Goal: Information Seeking & Learning: Stay updated

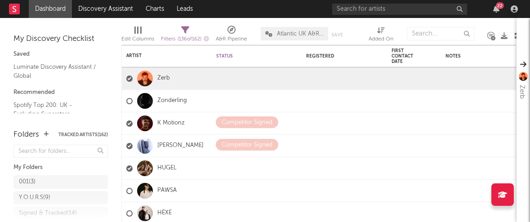
click at [497, 5] on div "22" at bounding box center [500, 5] width 8 height 7
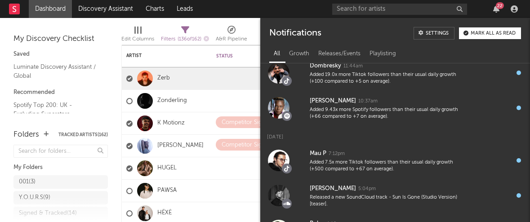
scroll to position [316, 0]
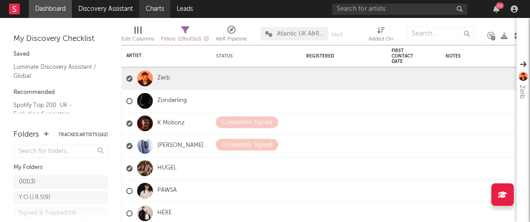
click at [147, 6] on link "Charts" at bounding box center [154, 9] width 31 height 18
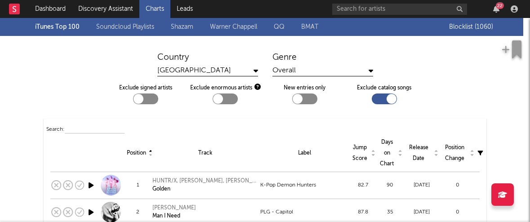
click at [281, 69] on div "Overall" at bounding box center [322, 70] width 101 height 11
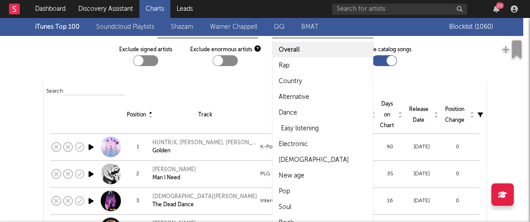
scroll to position [40, 0]
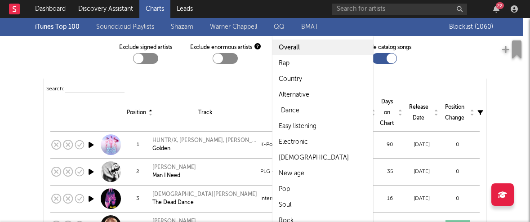
click at [290, 108] on div "Dance" at bounding box center [290, 110] width 18 height 11
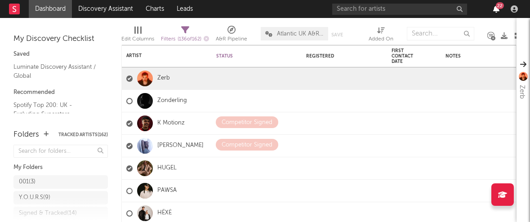
click at [498, 9] on icon "button" at bounding box center [496, 8] width 6 height 7
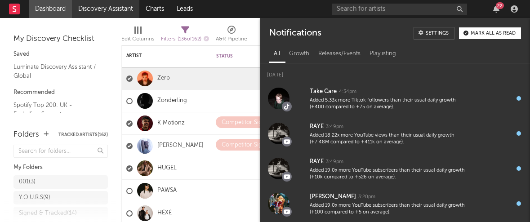
click at [93, 9] on link "Discovery Assistant" at bounding box center [105, 9] width 67 height 18
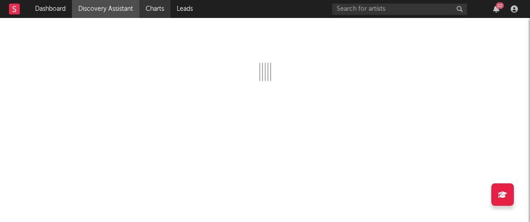
click at [161, 10] on link "Charts" at bounding box center [154, 9] width 31 height 18
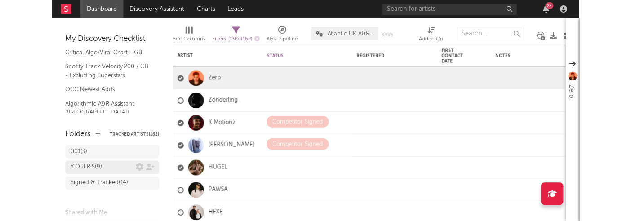
scroll to position [30, 0]
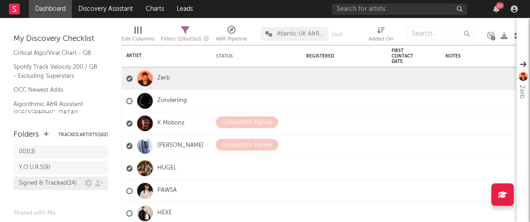
click at [51, 189] on div "Signed & Tracked ( 14 )" at bounding box center [48, 183] width 58 height 11
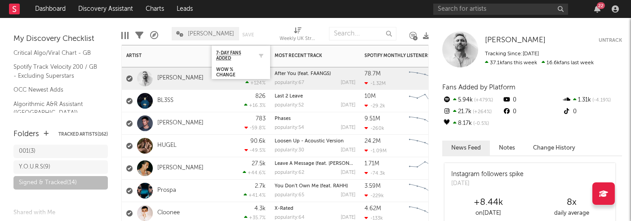
click at [238, 62] on div "7-Day Fans Added" at bounding box center [240, 56] width 49 height 18
click at [529, 11] on icon "button" at bounding box center [597, 8] width 6 height 7
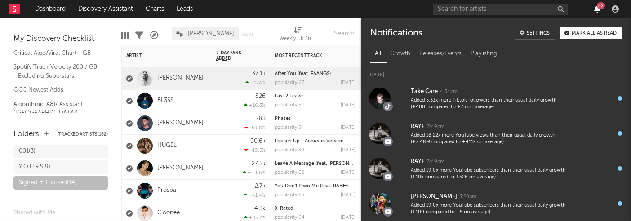
click at [529, 10] on icon "button" at bounding box center [597, 8] width 6 height 7
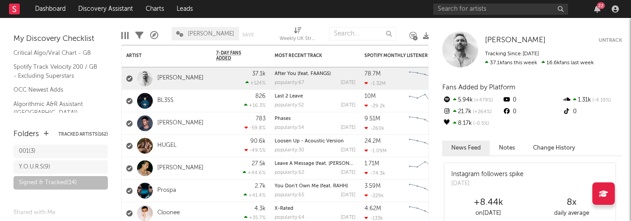
click at [310, 9] on nav "Dashboard Discovery Assistant Charts Leads 22" at bounding box center [315, 9] width 631 height 18
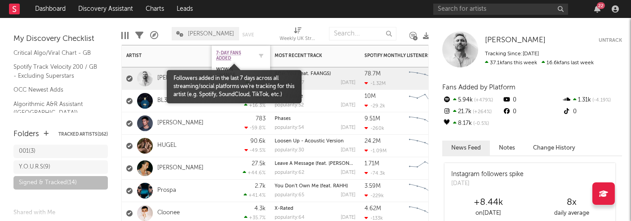
click at [232, 51] on span "7-Day Fans Added" at bounding box center [234, 55] width 36 height 11
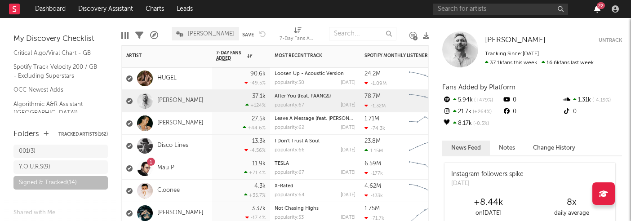
click at [529, 9] on icon "button" at bounding box center [597, 8] width 6 height 7
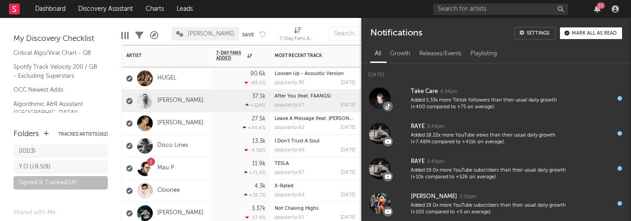
click at [529, 31] on div "Mark all as read" at bounding box center [594, 33] width 45 height 5
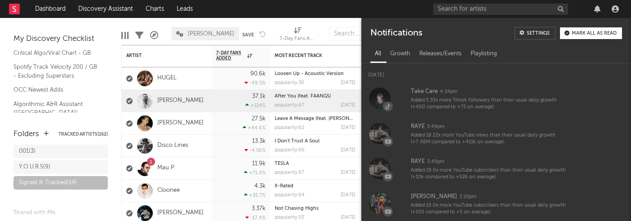
click at [449, 15] on div at bounding box center [527, 9] width 189 height 18
